Goal: Find specific page/section: Find specific page/section

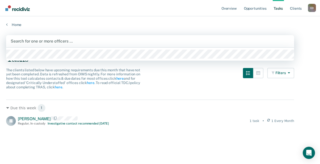
click at [36, 39] on div at bounding box center [150, 41] width 279 height 6
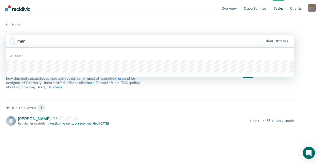
type input "marg"
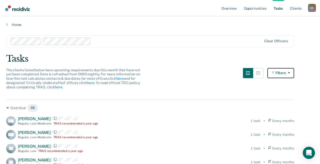
click at [289, 74] on button "Filters" at bounding box center [280, 73] width 27 height 10
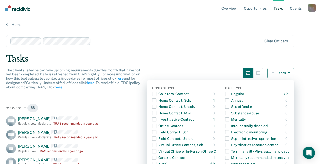
click at [202, 54] on div "Tasks" at bounding box center [160, 58] width 308 height 10
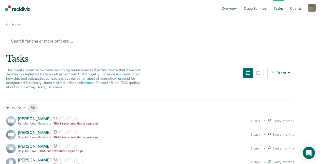
click at [294, 79] on div "Filters Contact Type Collateral Contact 0 ONLY Home Contact, Sch. 1 ONLY Home C…" at bounding box center [280, 82] width 27 height 28
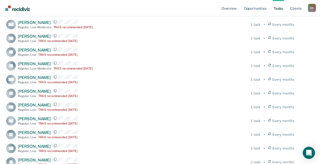
scroll to position [566, 0]
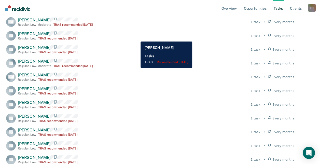
click at [137, 38] on div "DH [PERSON_NAME] Regular , Low TRAS recommended [DATE] 1 task • Every months" at bounding box center [150, 36] width 288 height 10
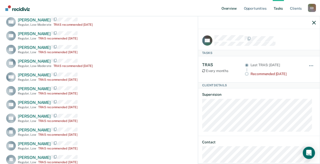
click at [225, 13] on link "Overview" at bounding box center [229, 8] width 17 height 16
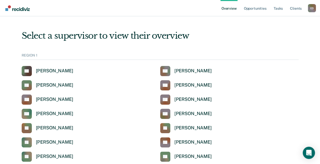
click at [228, 9] on link "Overview" at bounding box center [229, 8] width 17 height 16
click at [33, 54] on div "REGION 1" at bounding box center [160, 56] width 277 height 7
click at [228, 6] on link "Overview" at bounding box center [229, 8] width 17 height 16
click at [277, 8] on link "Tasks" at bounding box center [278, 8] width 11 height 16
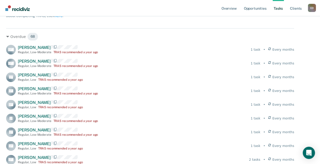
scroll to position [61, 0]
